Goal: Find contact information: Obtain details needed to contact an individual or organization

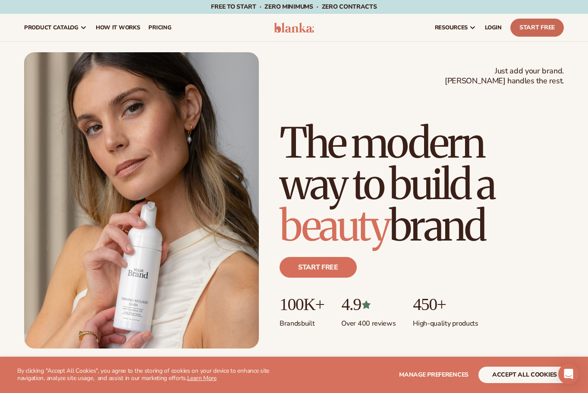
click at [531, 26] on link "Start Free" at bounding box center [537, 28] width 54 height 18
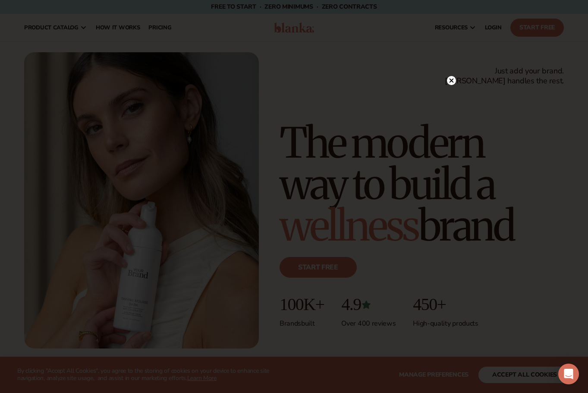
click at [528, 186] on div at bounding box center [294, 196] width 588 height 393
click at [457, 96] on div at bounding box center [294, 196] width 588 height 393
click at [453, 96] on icon at bounding box center [451, 98] width 4 height 4
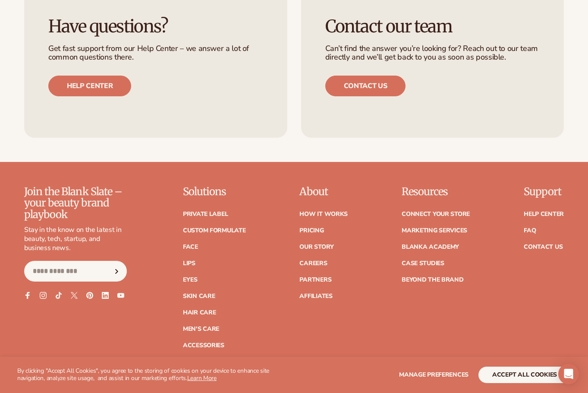
scroll to position [3279, 0]
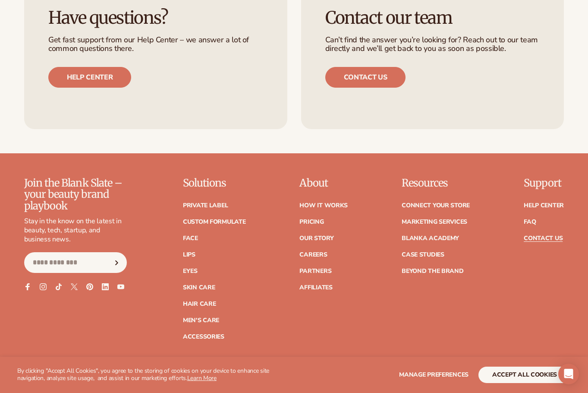
click at [554, 235] on link "Contact Us" at bounding box center [543, 238] width 39 height 6
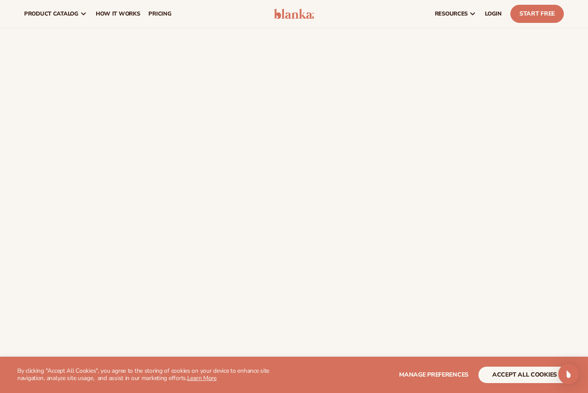
scroll to position [86, 0]
